Goal: Task Accomplishment & Management: Use online tool/utility

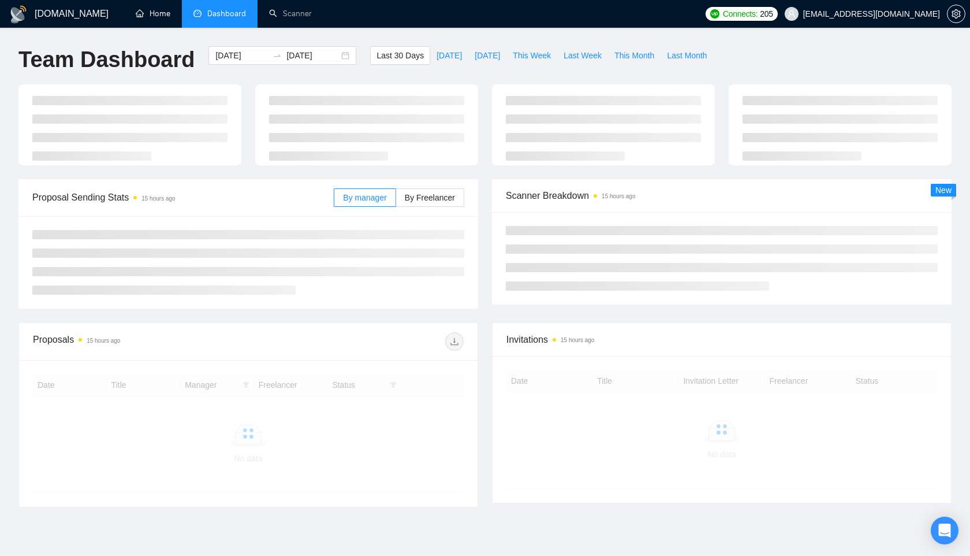
click at [150, 10] on link "Home" at bounding box center [153, 14] width 35 height 10
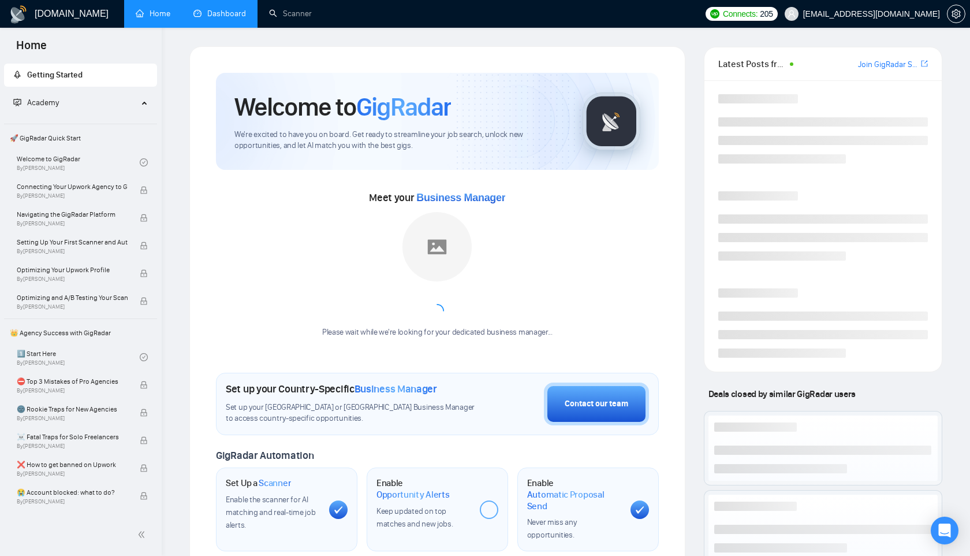
click at [215, 13] on link "Dashboard" at bounding box center [219, 14] width 53 height 10
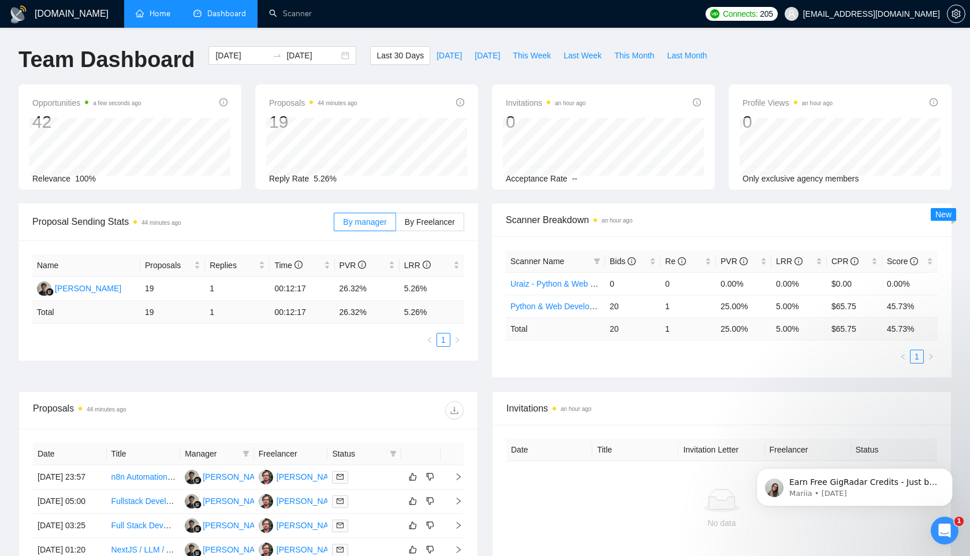
click at [143, 16] on link "Home" at bounding box center [153, 14] width 35 height 10
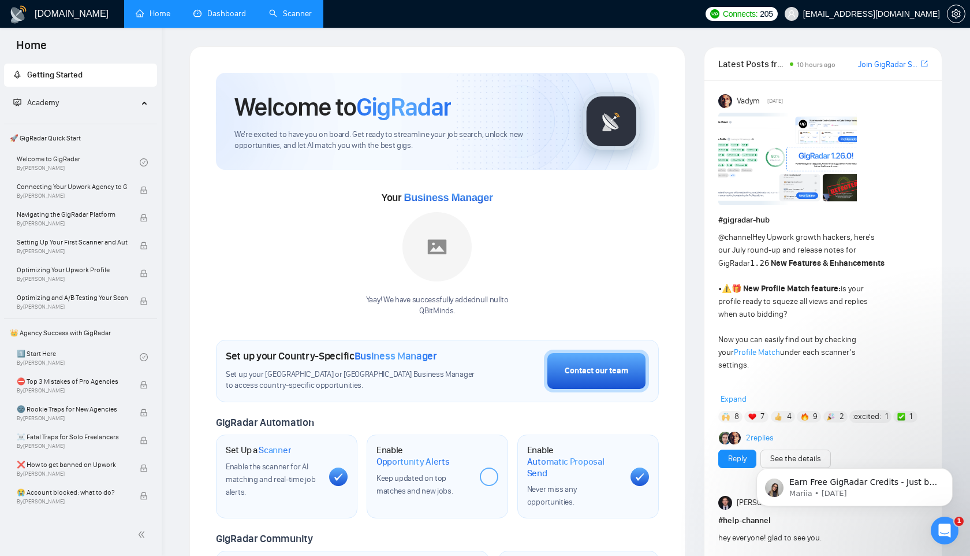
click at [295, 9] on link "Scanner" at bounding box center [290, 14] width 43 height 10
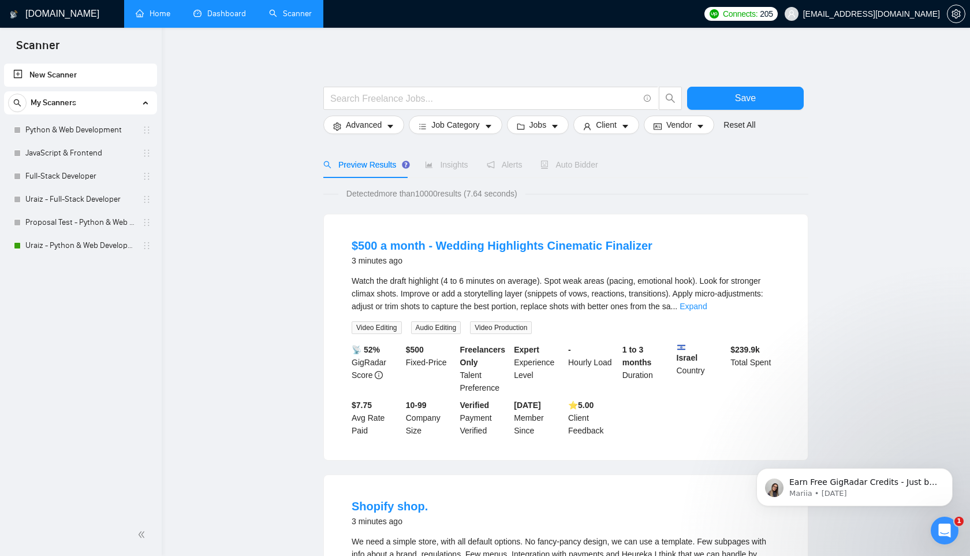
click at [586, 162] on span "Auto Bidder" at bounding box center [569, 164] width 57 height 9
click at [580, 163] on span "Auto Bidder" at bounding box center [569, 164] width 57 height 9
click at [597, 224] on div "$500 a month - Wedding Highlights Cinematic Finalizer 3 minutes ago Watch the d…" at bounding box center [566, 336] width 484 height 245
click at [382, 90] on span at bounding box center [490, 98] width 335 height 23
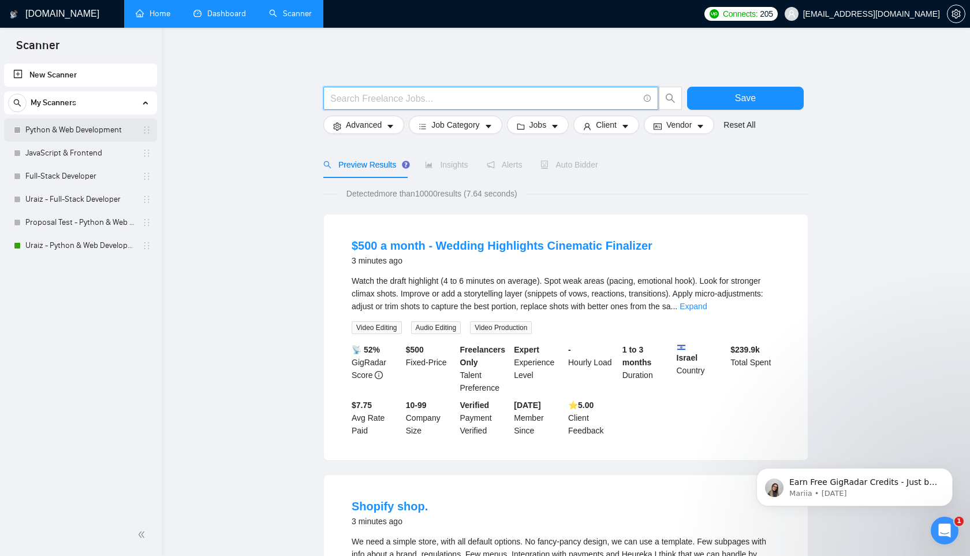
click at [80, 138] on link "Python & Web Development" at bounding box center [80, 129] width 110 height 23
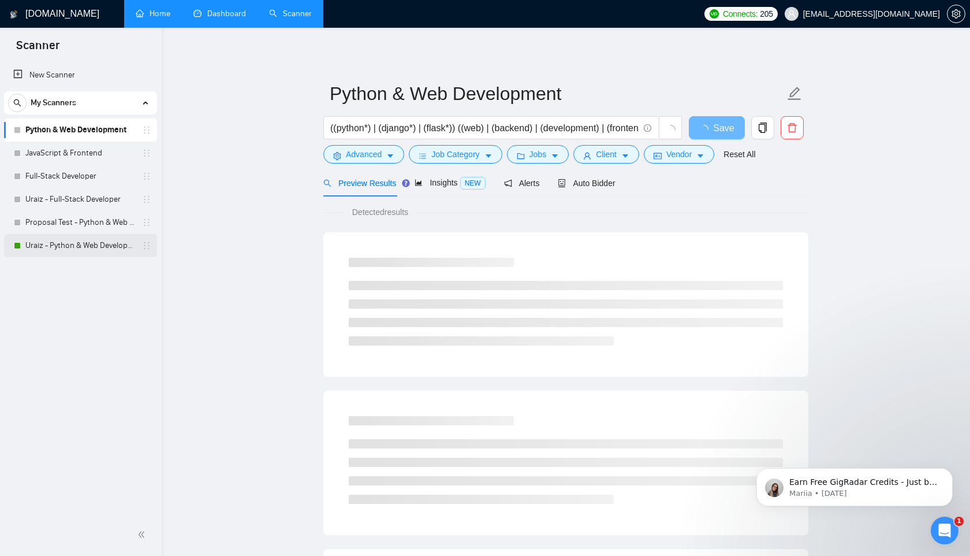
click at [75, 241] on link "Uraiz - Python & Web Development" at bounding box center [80, 245] width 110 height 23
